Goal: Navigation & Orientation: Find specific page/section

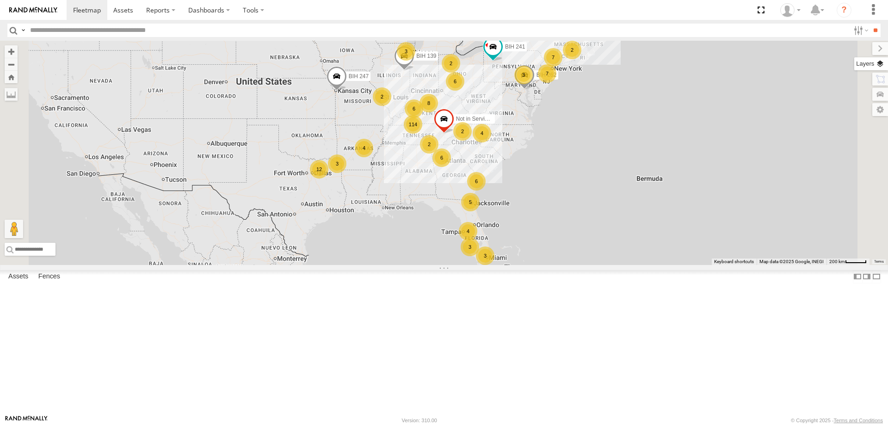
click at [873, 65] on label at bounding box center [871, 63] width 34 height 13
click at [0, 0] on span "Basemaps" at bounding box center [0, 0] width 0 height 0
click at [0, 0] on span "Satellite + Roadmap" at bounding box center [0, 0] width 0 height 0
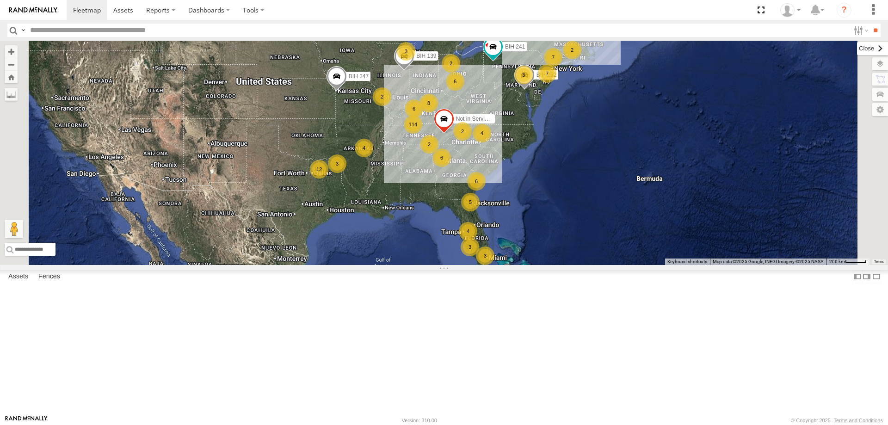
click at [857, 50] on label at bounding box center [872, 48] width 31 height 13
click at [479, 11] on section at bounding box center [476, 10] width 819 height 20
click at [321, 12] on section at bounding box center [476, 10] width 819 height 20
click at [443, 10] on section at bounding box center [476, 10] width 819 height 20
click at [447, 11] on section at bounding box center [476, 10] width 819 height 20
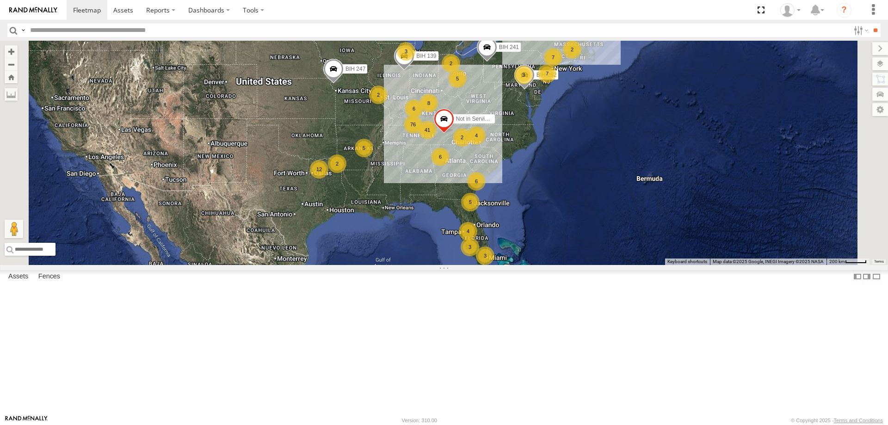
click at [437, 16] on section at bounding box center [476, 10] width 819 height 20
click at [386, 15] on section at bounding box center [476, 10] width 819 height 20
click at [498, 11] on section at bounding box center [476, 10] width 819 height 20
click at [480, 2] on section at bounding box center [476, 10] width 819 height 20
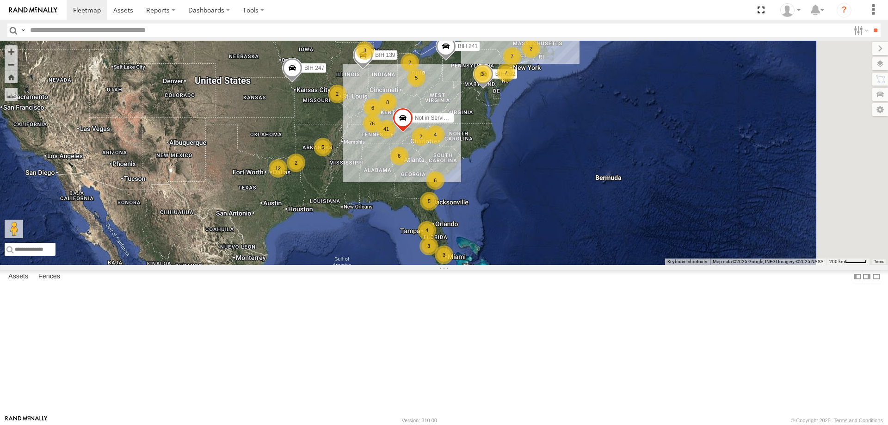
drag, startPoint x: 751, startPoint y: 204, endPoint x: 711, endPoint y: 204, distance: 40.7
click at [711, 204] on div "5 76 3 5 7 4 2 8 2 3 41 BIH 241 2 3 6 3 4 7 Not in Service [GEOGRAPHIC_DATA] BI…" at bounding box center [444, 153] width 888 height 224
click at [435, 12] on section at bounding box center [476, 10] width 819 height 20
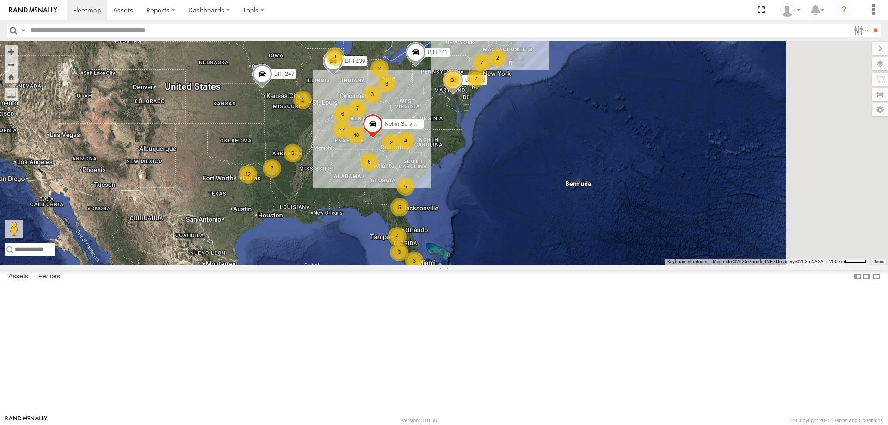
drag, startPoint x: 686, startPoint y: 196, endPoint x: 679, endPoint y: 199, distance: 7.9
click at [679, 199] on div "5 77 3 3 7 4 2 7 2 3 40 BIH 241 2 3 6 3 4 7 Not in Service [GEOGRAPHIC_DATA] BI…" at bounding box center [444, 153] width 888 height 224
click at [661, 226] on div "5 77 3 3 7 4 3 7 2 3 40 BIH 241 2 3 6 3 7 Not in Service [GEOGRAPHIC_DATA] BIH …" at bounding box center [444, 153] width 888 height 224
click at [433, 9] on section at bounding box center [476, 10] width 819 height 20
